Goal: Find contact information

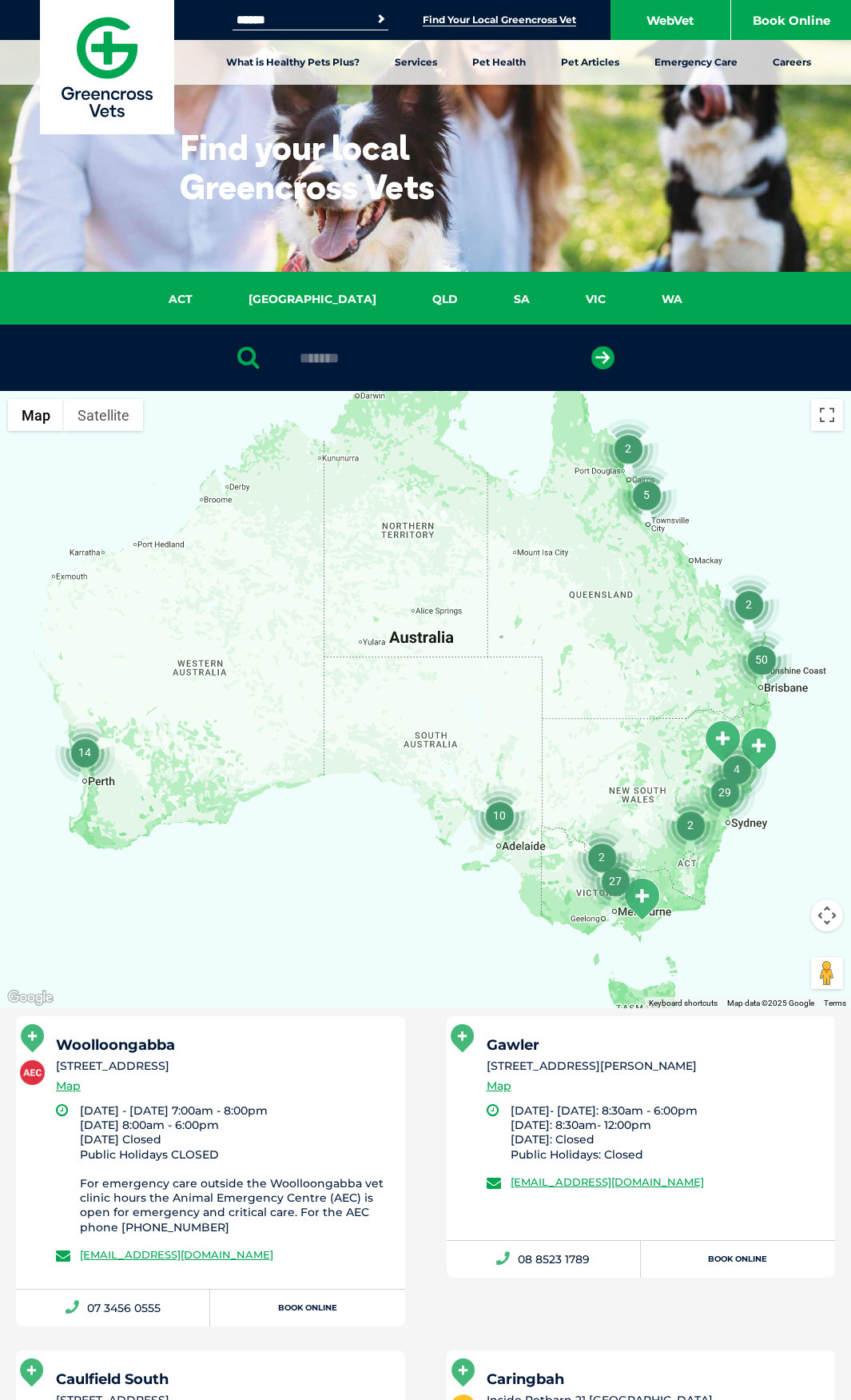
click at [591, 346] on button "submit" at bounding box center [602, 357] width 23 height 23
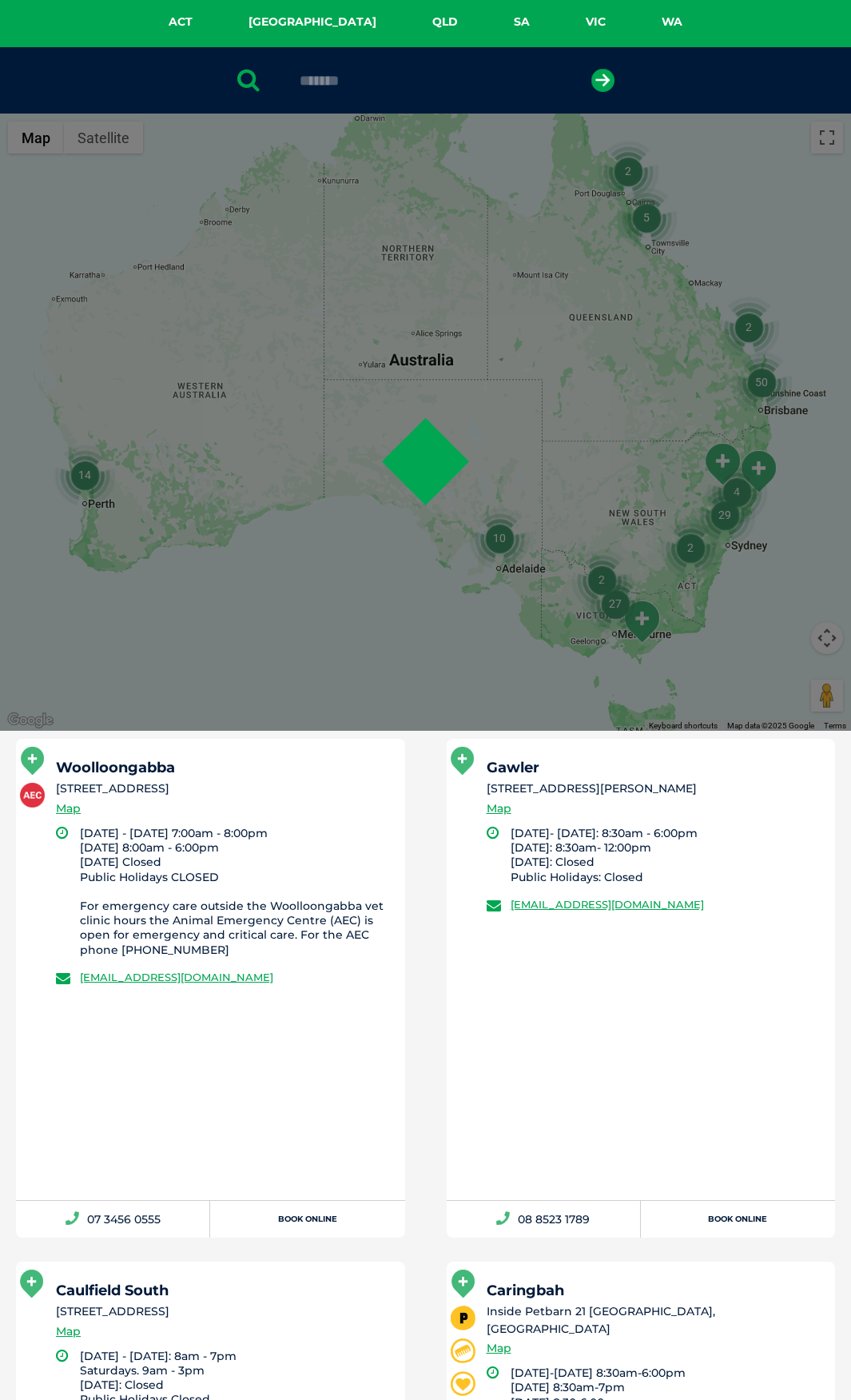
scroll to position [311, 0]
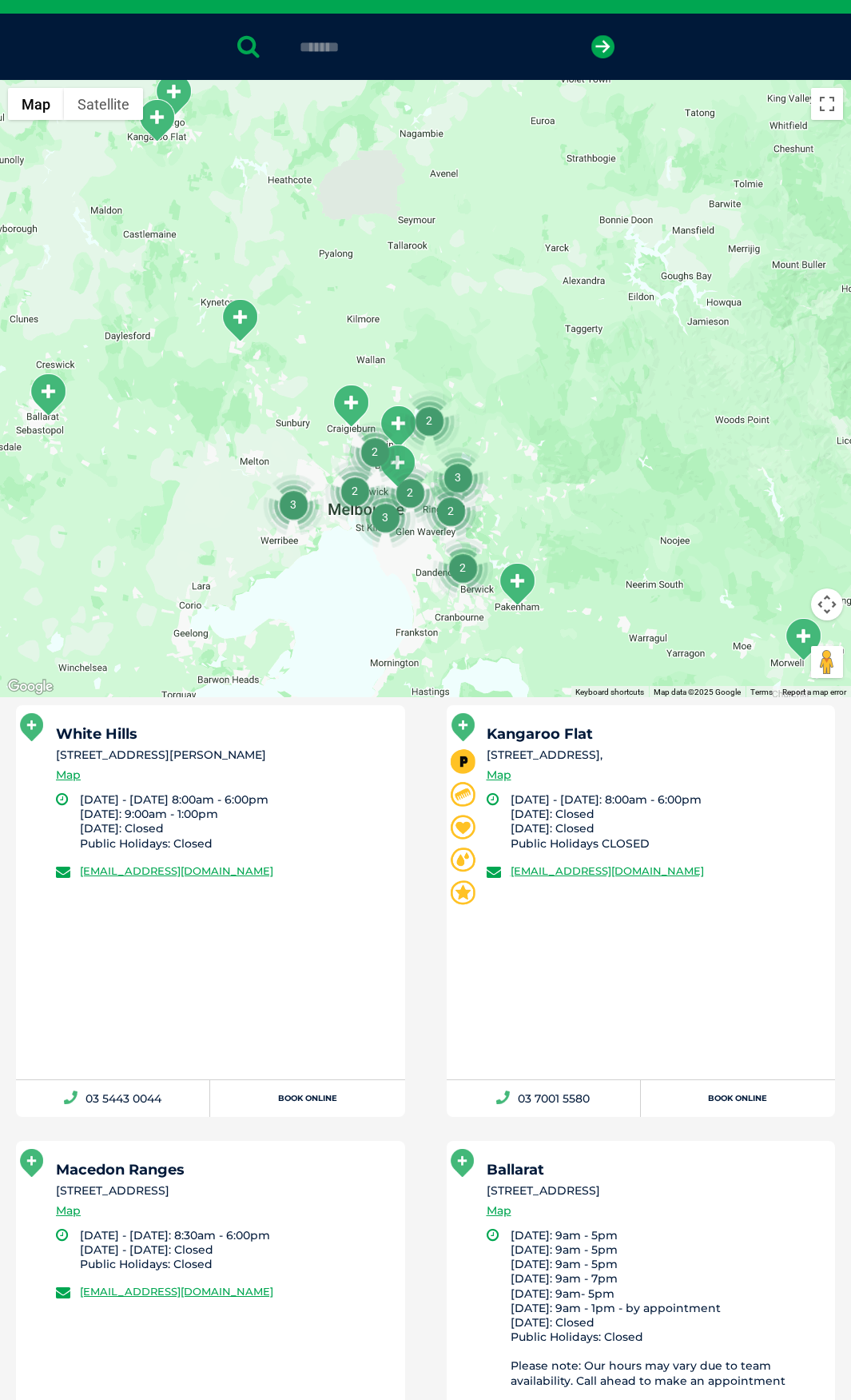
click at [163, 736] on h5 "White Hills" at bounding box center [223, 734] width 335 height 15
drag, startPoint x: 332, startPoint y: 878, endPoint x: 660, endPoint y: 243, distance: 714.7
click at [108, 879] on div "White Hills [STREET_ADDRESS][PERSON_NAME] Map [DATE] - [DATE] 8:00am - 6:00pm […" at bounding box center [210, 892] width 389 height 374
drag, startPoint x: 426, startPoint y: 49, endPoint x: 242, endPoint y: 47, distance: 184.0
click at [242, 48] on div "*******" at bounding box center [426, 47] width 851 height 66
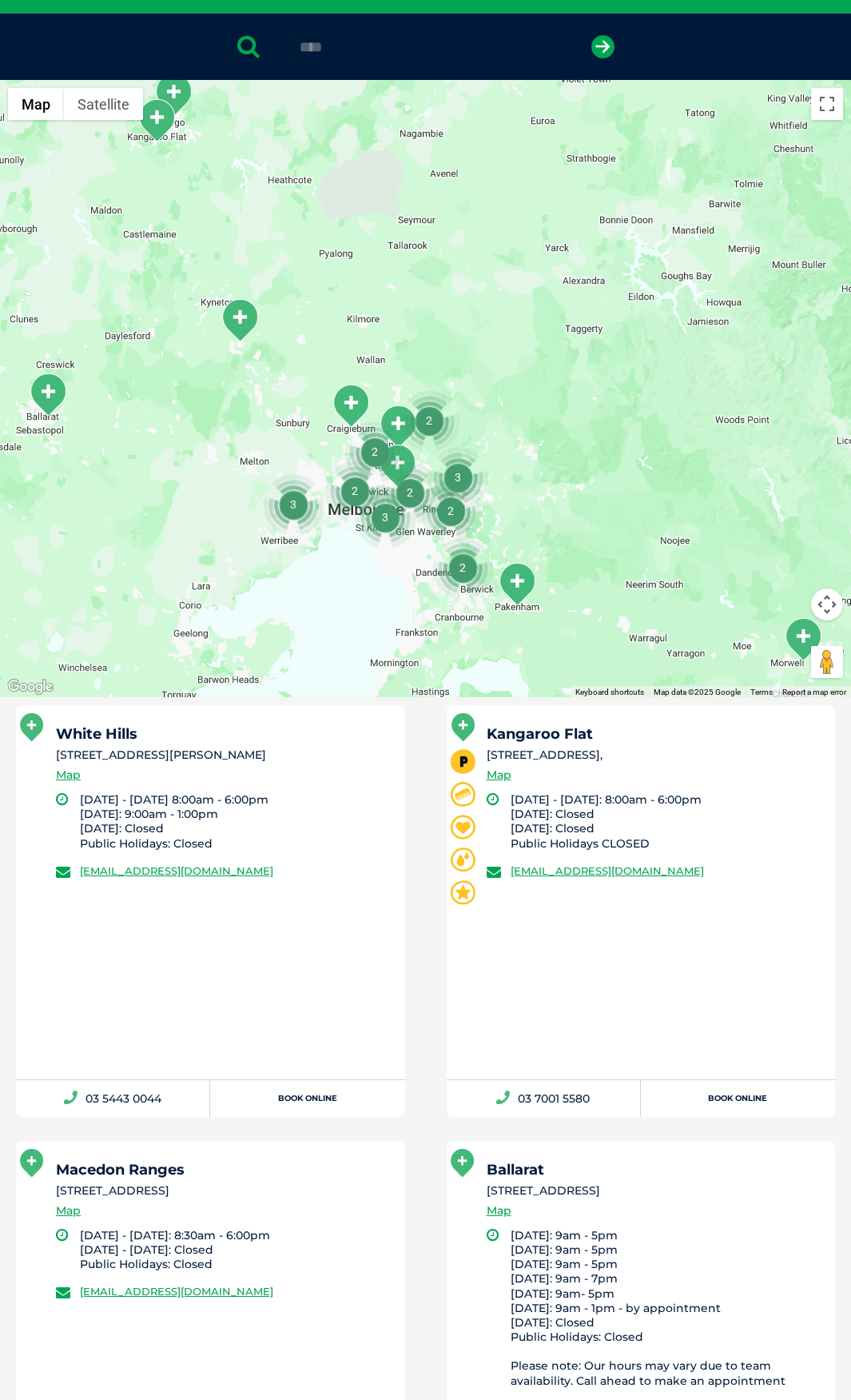
type input "****"
click at [591, 35] on button "submit" at bounding box center [602, 46] width 23 height 23
click at [309, 739] on h5 "White Hills" at bounding box center [223, 734] width 335 height 15
click at [314, 733] on h5 "White Hills" at bounding box center [223, 734] width 335 height 15
drag, startPoint x: 335, startPoint y: 878, endPoint x: 72, endPoint y: 874, distance: 263.0
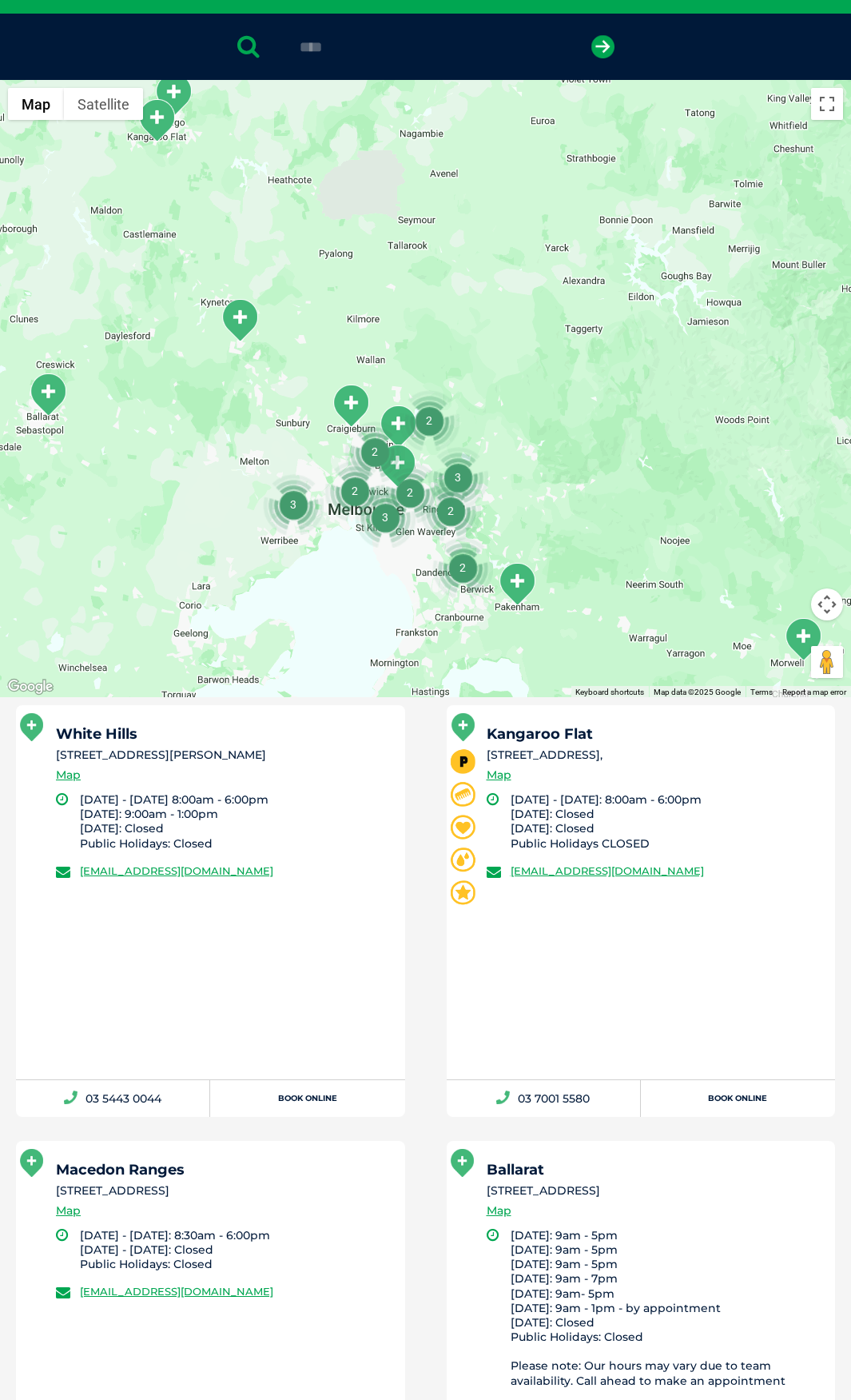
click at [72, 874] on li "[EMAIL_ADDRESS][DOMAIN_NAME]" at bounding box center [223, 870] width 335 height 16
drag, startPoint x: 183, startPoint y: 949, endPoint x: 179, endPoint y: 1001, distance: 52.2
click at [183, 948] on div "White Hills [STREET_ADDRESS][PERSON_NAME] Map [DATE] - [DATE] 8:00am - 6:00pm […" at bounding box center [210, 892] width 389 height 374
drag, startPoint x: 183, startPoint y: 1127, endPoint x: 80, endPoint y: 1121, distance: 103.2
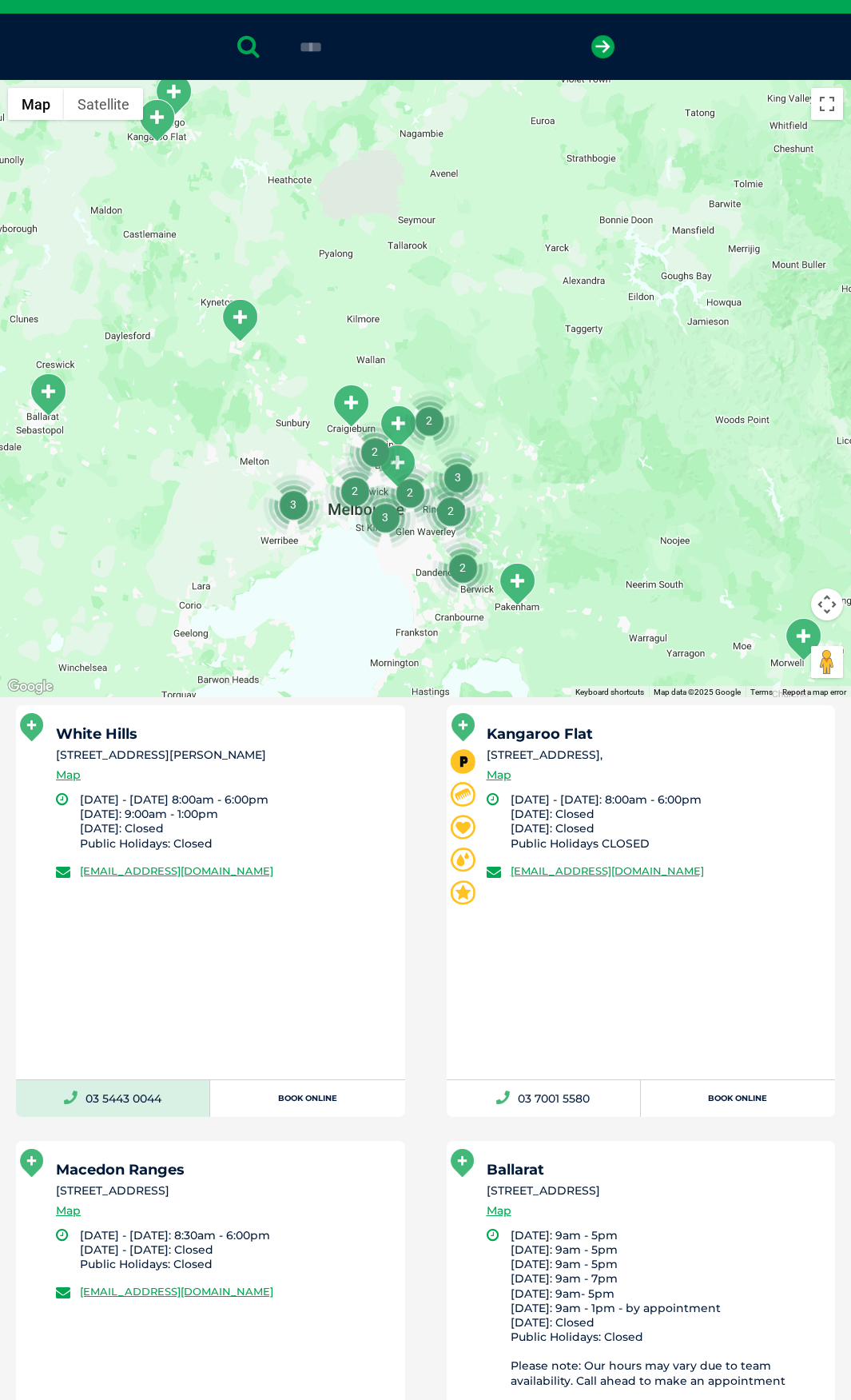
copy link "03 5443 0044"
